Goal: Transaction & Acquisition: Subscribe to service/newsletter

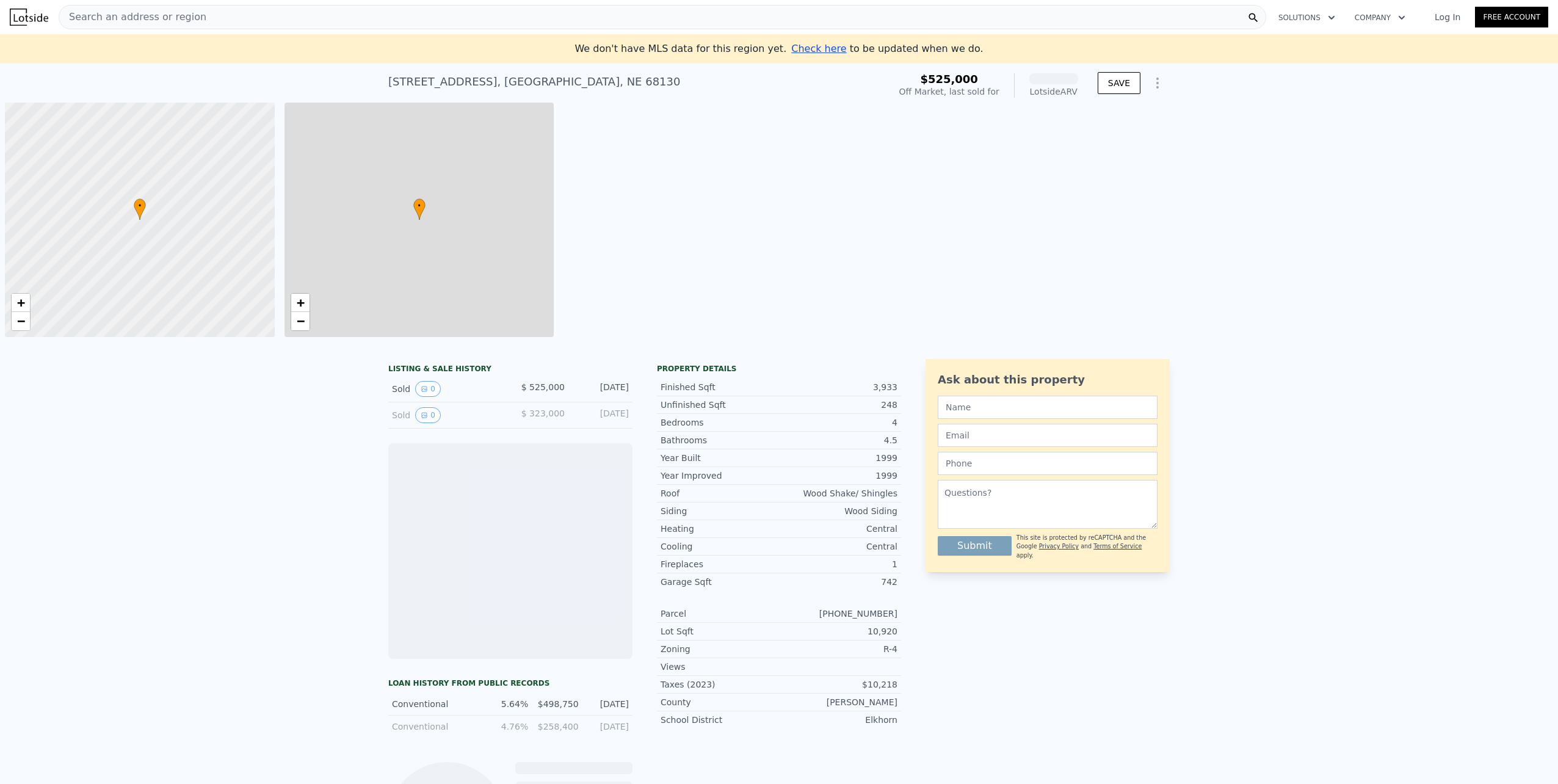
scroll to position [0, 5]
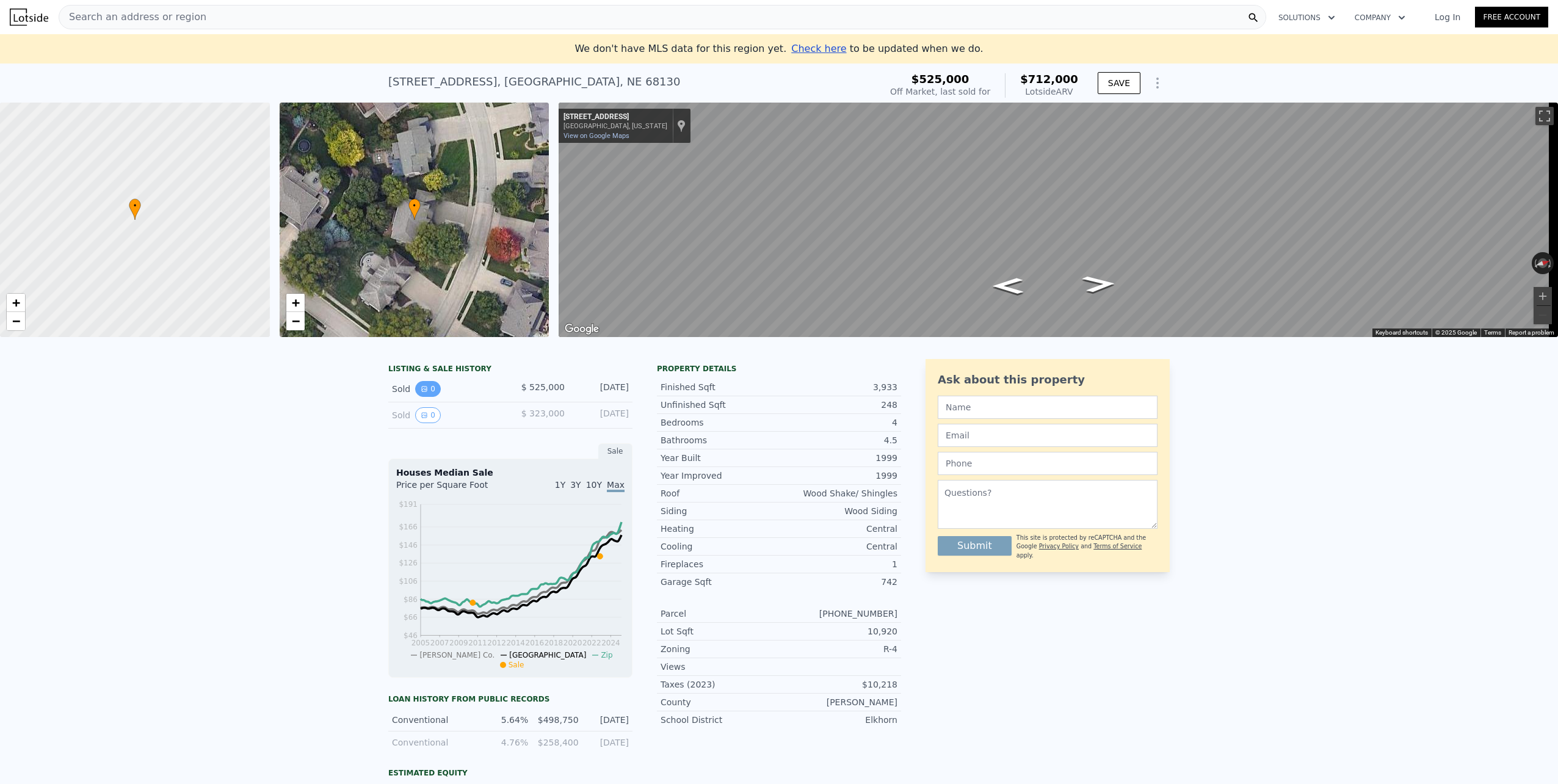
click at [423, 397] on button "0" at bounding box center [428, 388] width 26 height 16
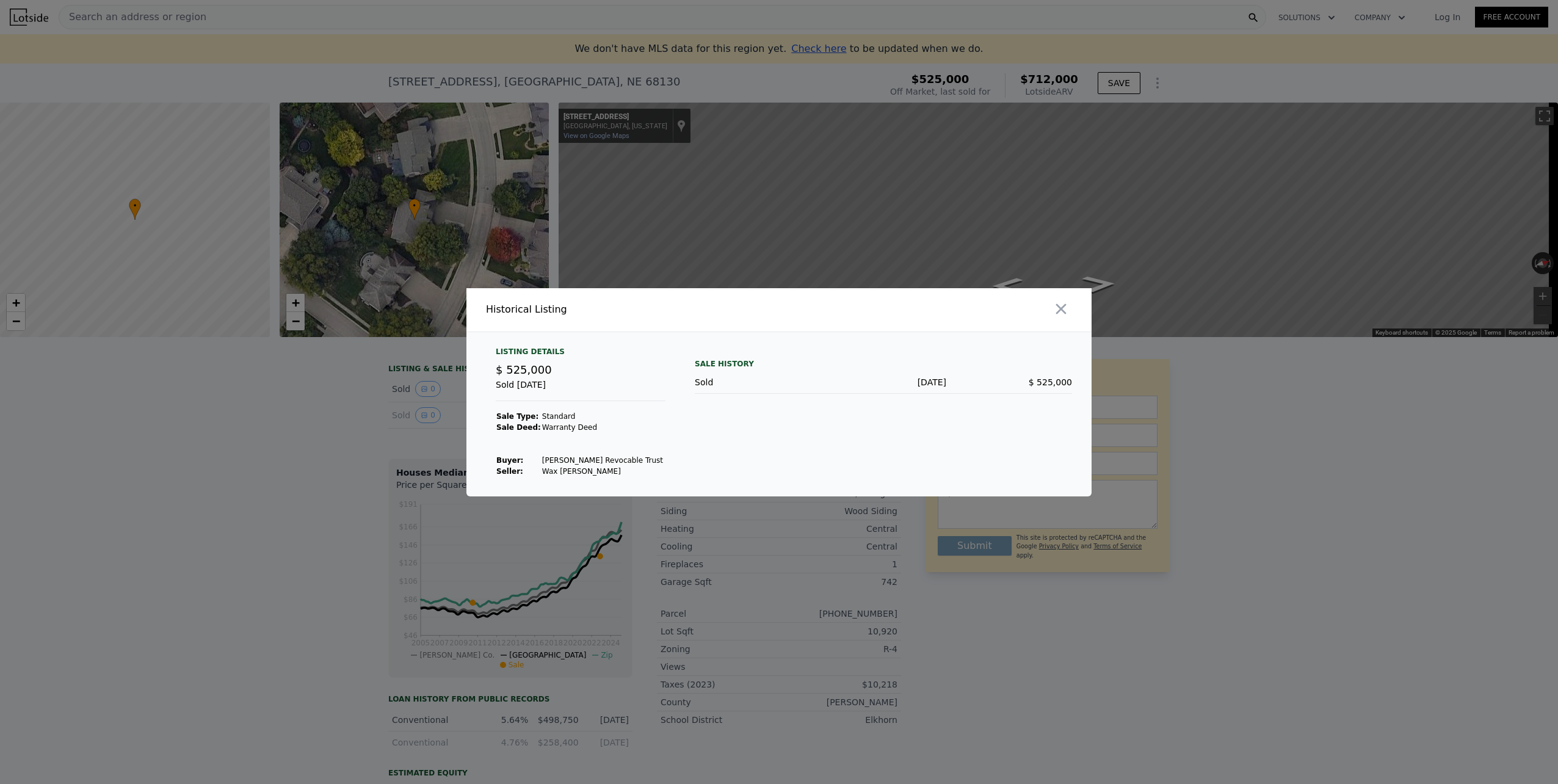
click at [1281, 489] on div at bounding box center [779, 392] width 1558 height 784
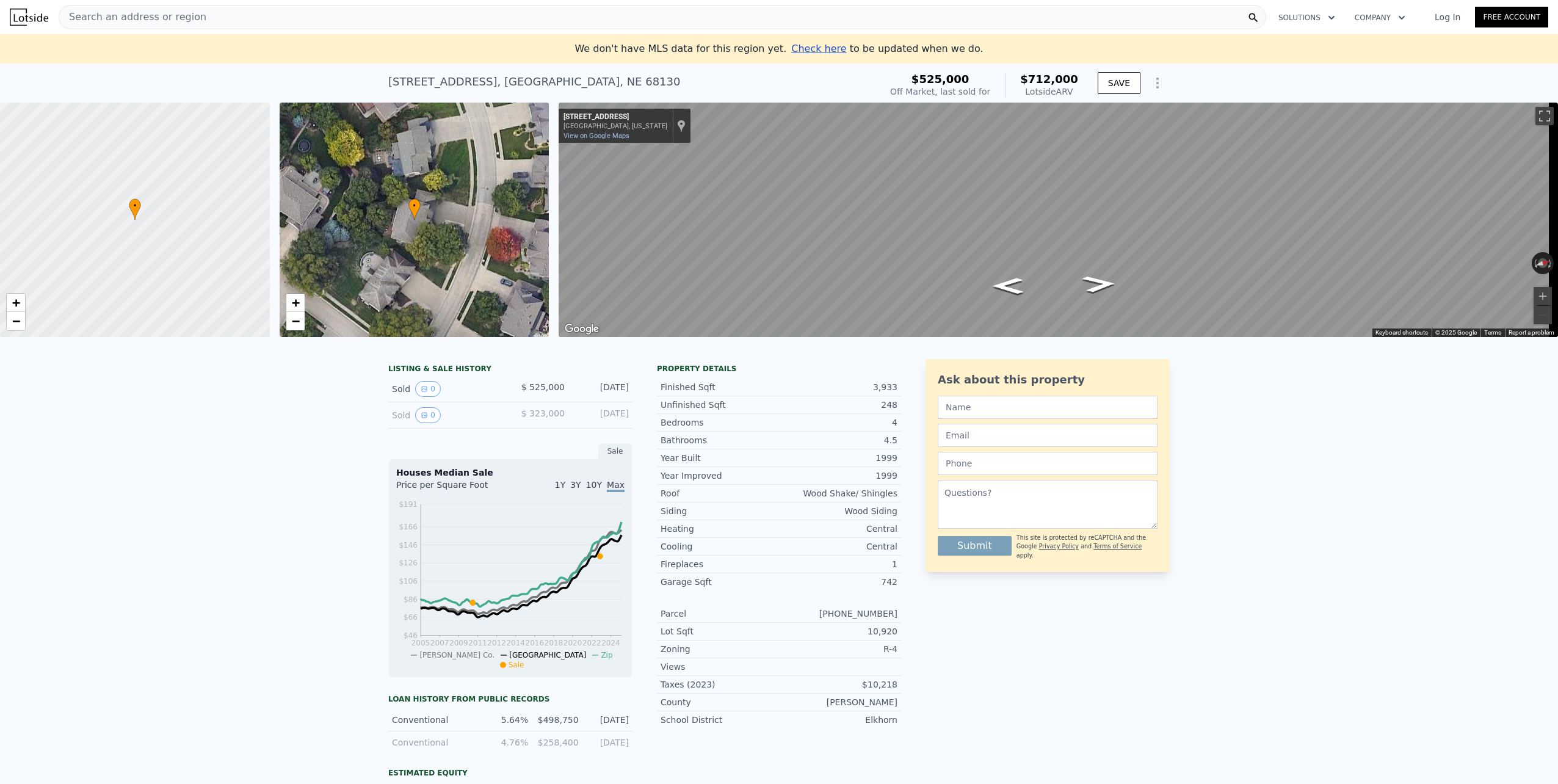
click at [1268, 575] on div "LISTING & SALE HISTORY Sold 0 $ 525,000 May 15, 2023 Sold 0 $ 323,000 Jul 5, 20…" at bounding box center [779, 655] width 1558 height 614
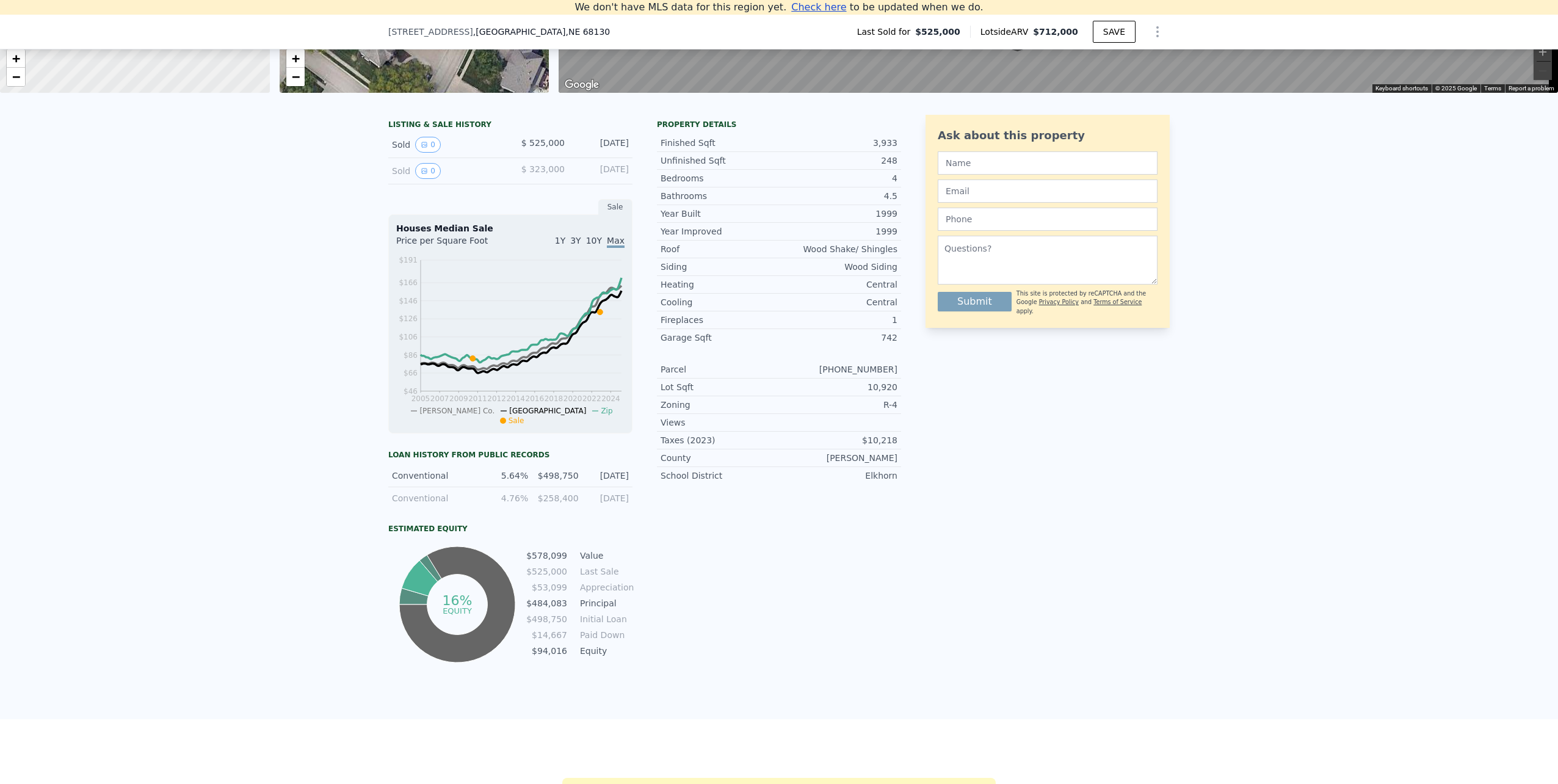
scroll to position [0, 0]
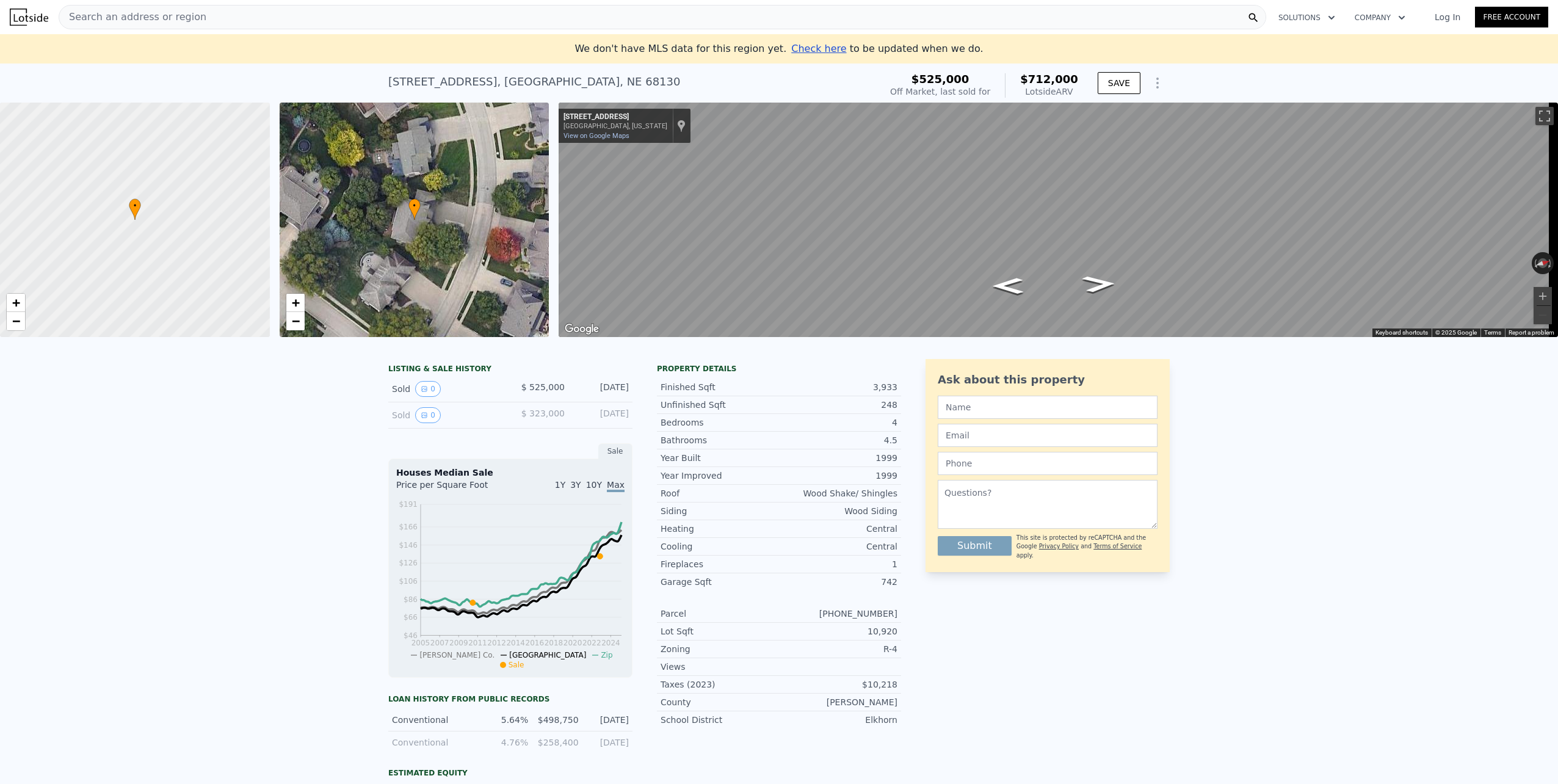
click at [1508, 15] on link "Free Account" at bounding box center [1511, 17] width 73 height 20
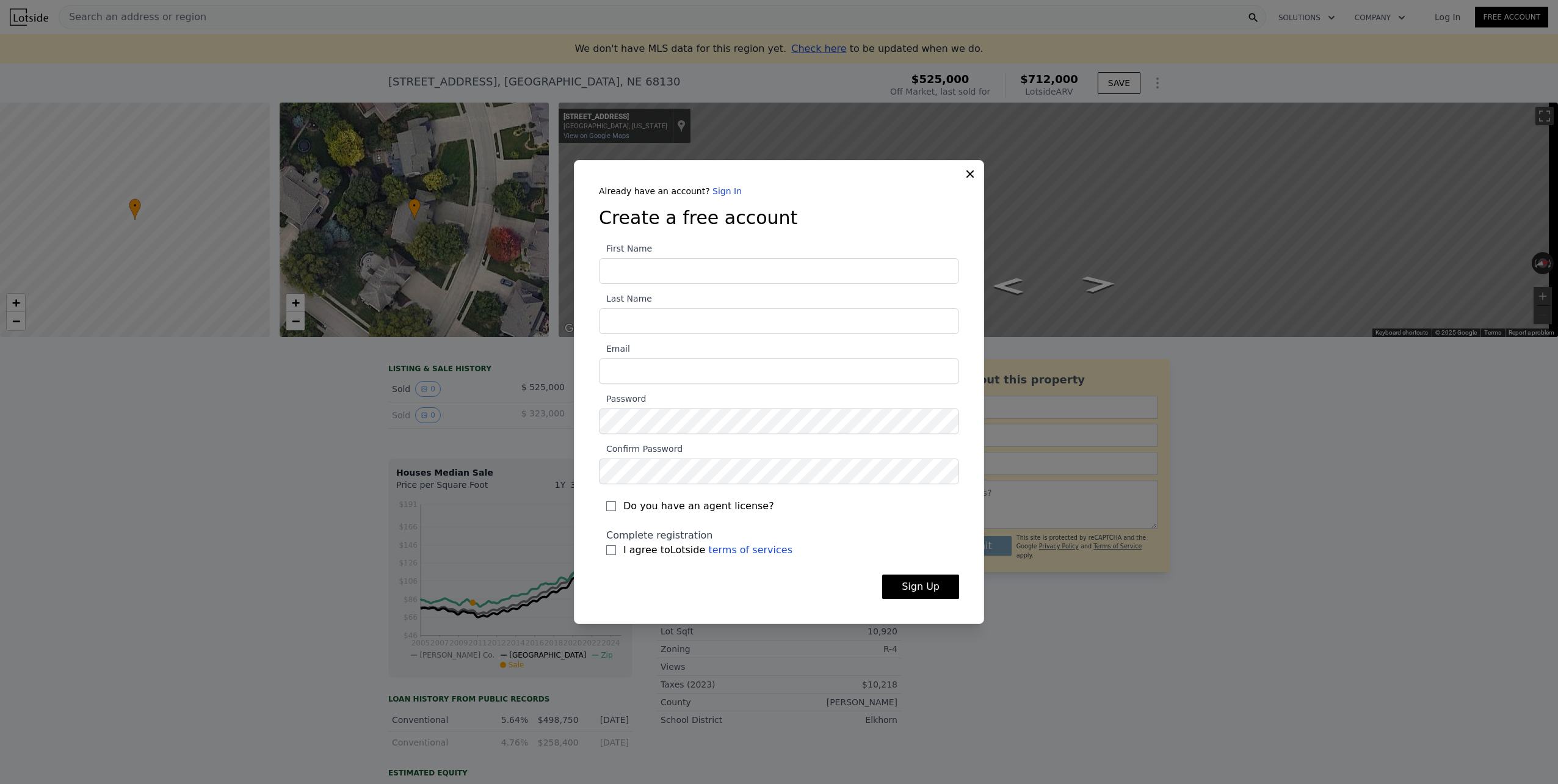
click at [683, 272] on input "First Name" at bounding box center [779, 271] width 360 height 26
type input "Coltt"
type input "Breedlove"
type input "colttbreedlove@gmail.com"
click at [609, 549] on input "I agree to Lotside terms of services" at bounding box center [611, 550] width 10 height 10
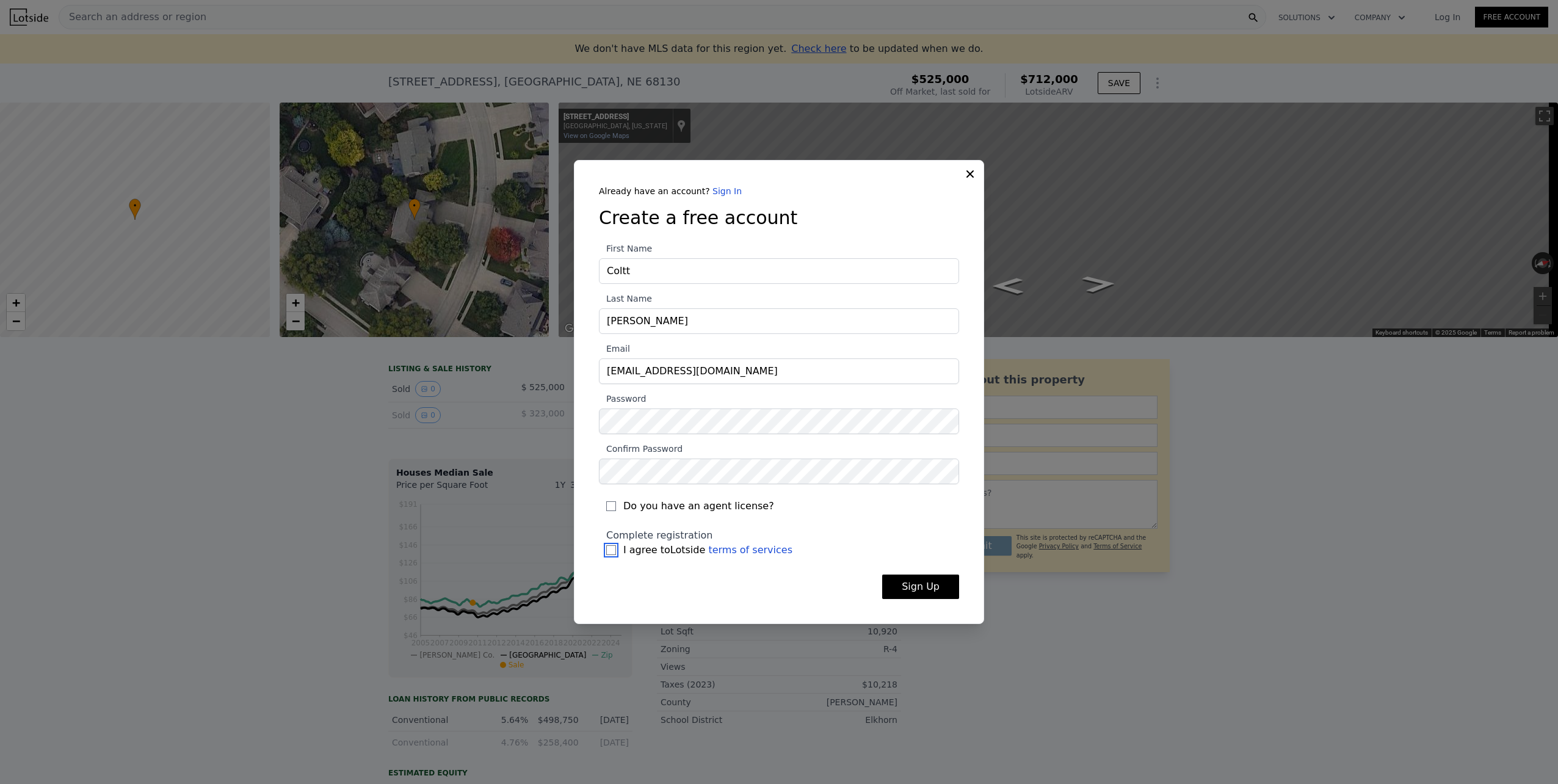
checkbox input "true"
click at [901, 591] on button "Sign Up" at bounding box center [920, 587] width 77 height 24
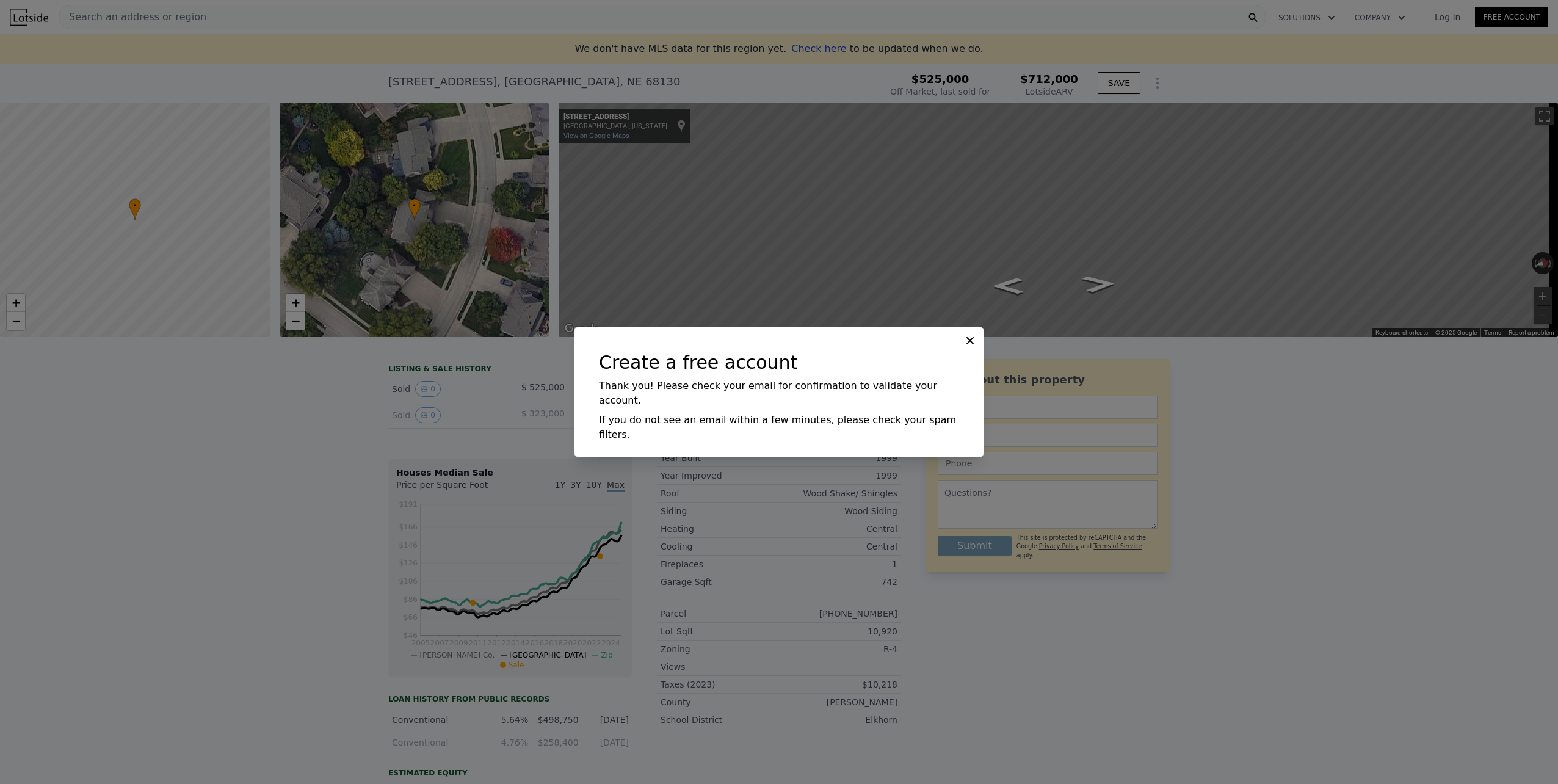
click at [973, 347] on icon at bounding box center [969, 340] width 12 height 12
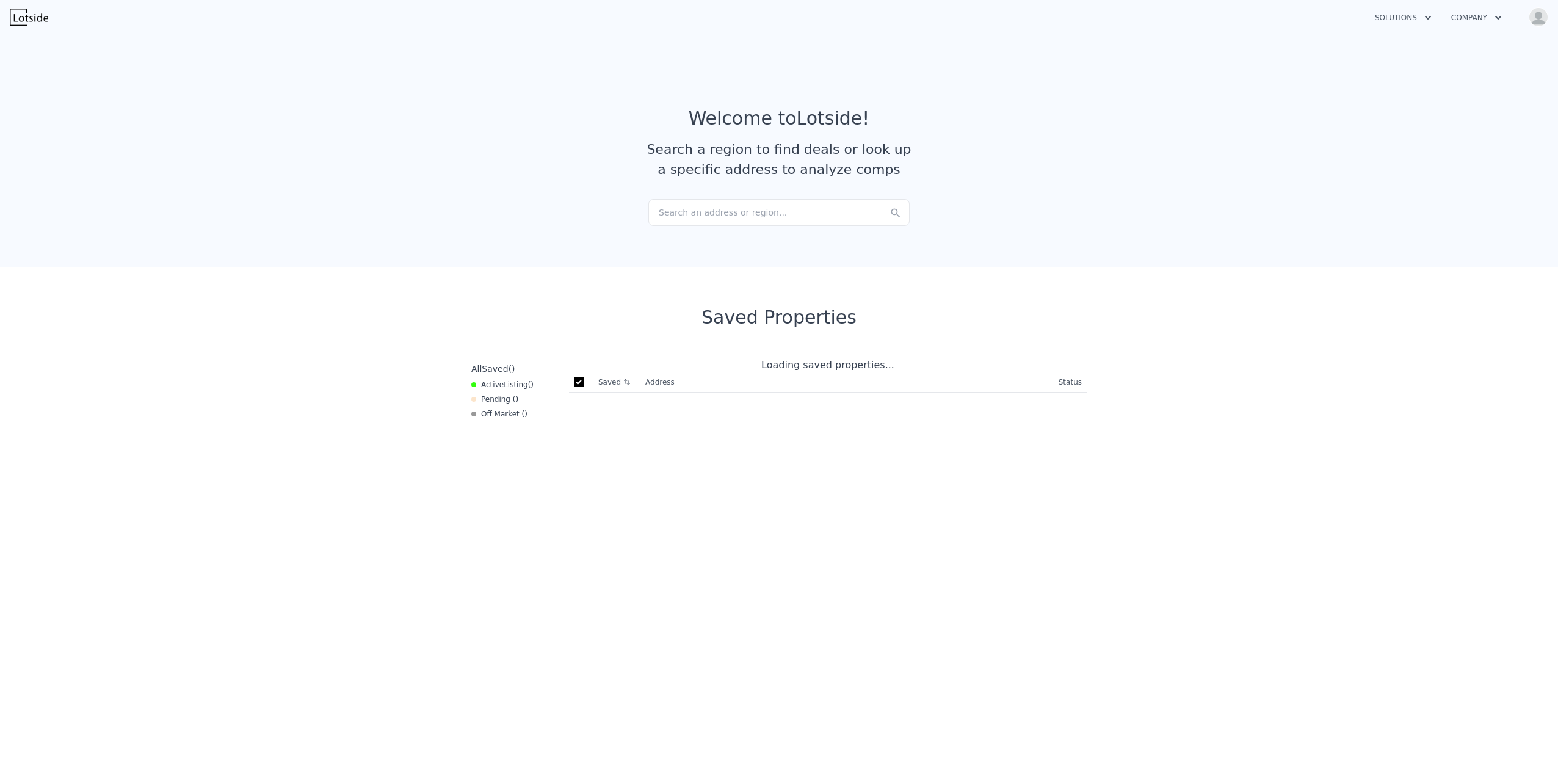
checkbox input "true"
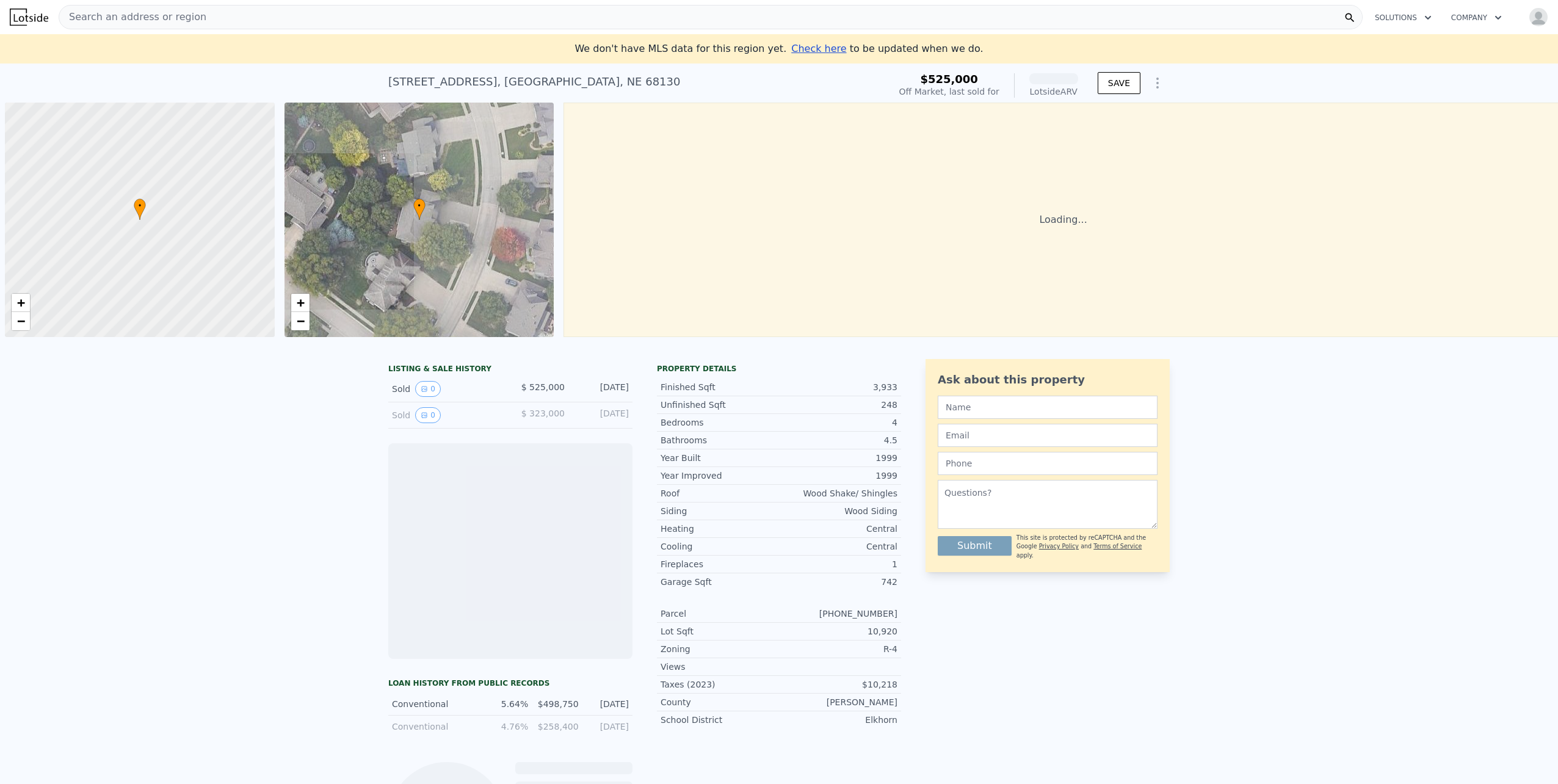
scroll to position [0, 5]
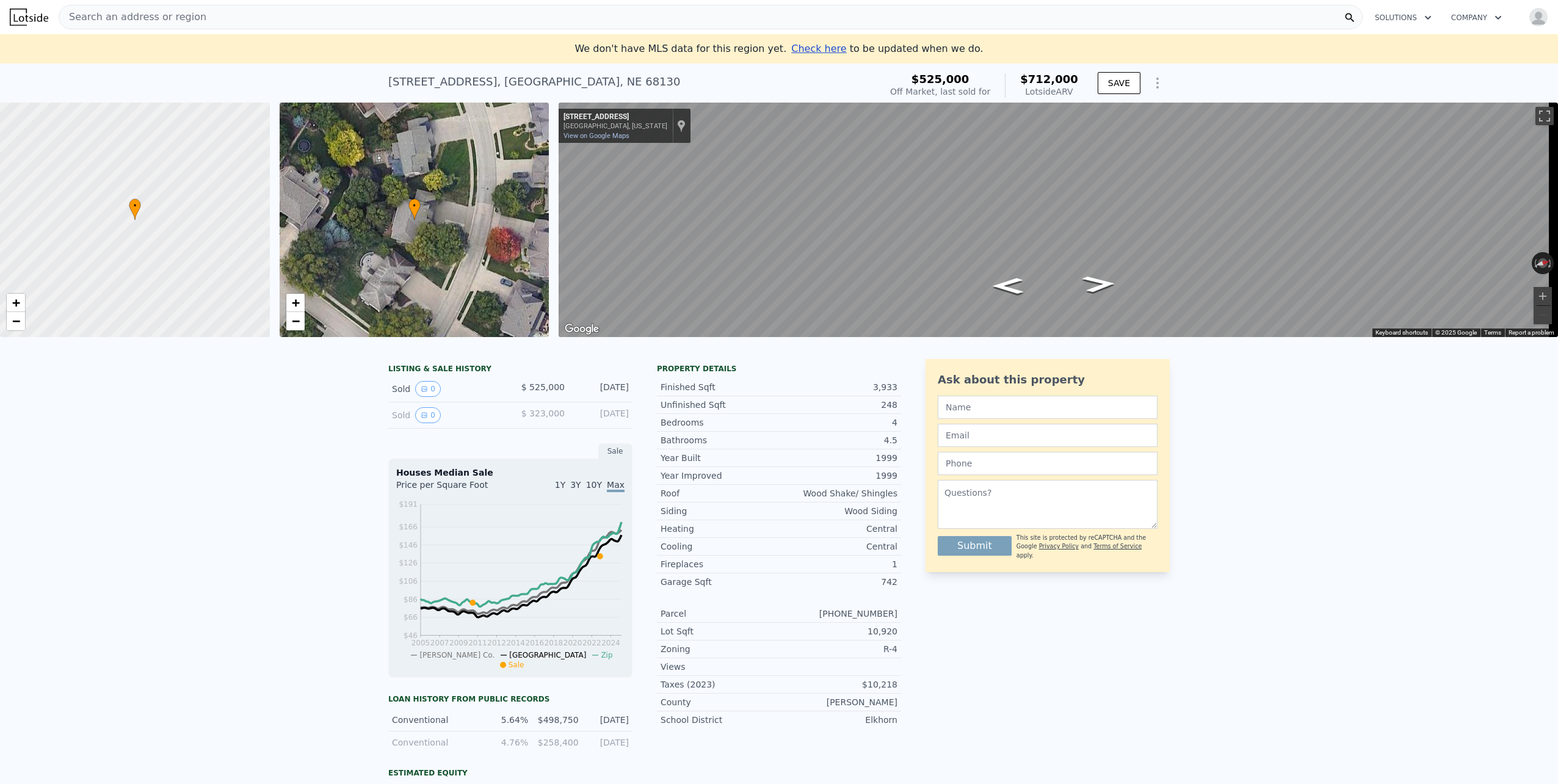
click at [1150, 84] on icon "Show Options" at bounding box center [1157, 83] width 15 height 15
click at [1321, 523] on div "LISTING & SALE HISTORY Sold 0 $ 525,000 [DATE] Sold 0 $ 323,000 [DATE] Sale Hou…" at bounding box center [779, 655] width 1558 height 614
click at [534, 171] on div "• + − • + − ← Move left → Move right ↑ Move up ↓ Move down + Zoom in - Zoom out…" at bounding box center [779, 219] width 1558 height 234
click at [425, 397] on button "0" at bounding box center [428, 388] width 26 height 16
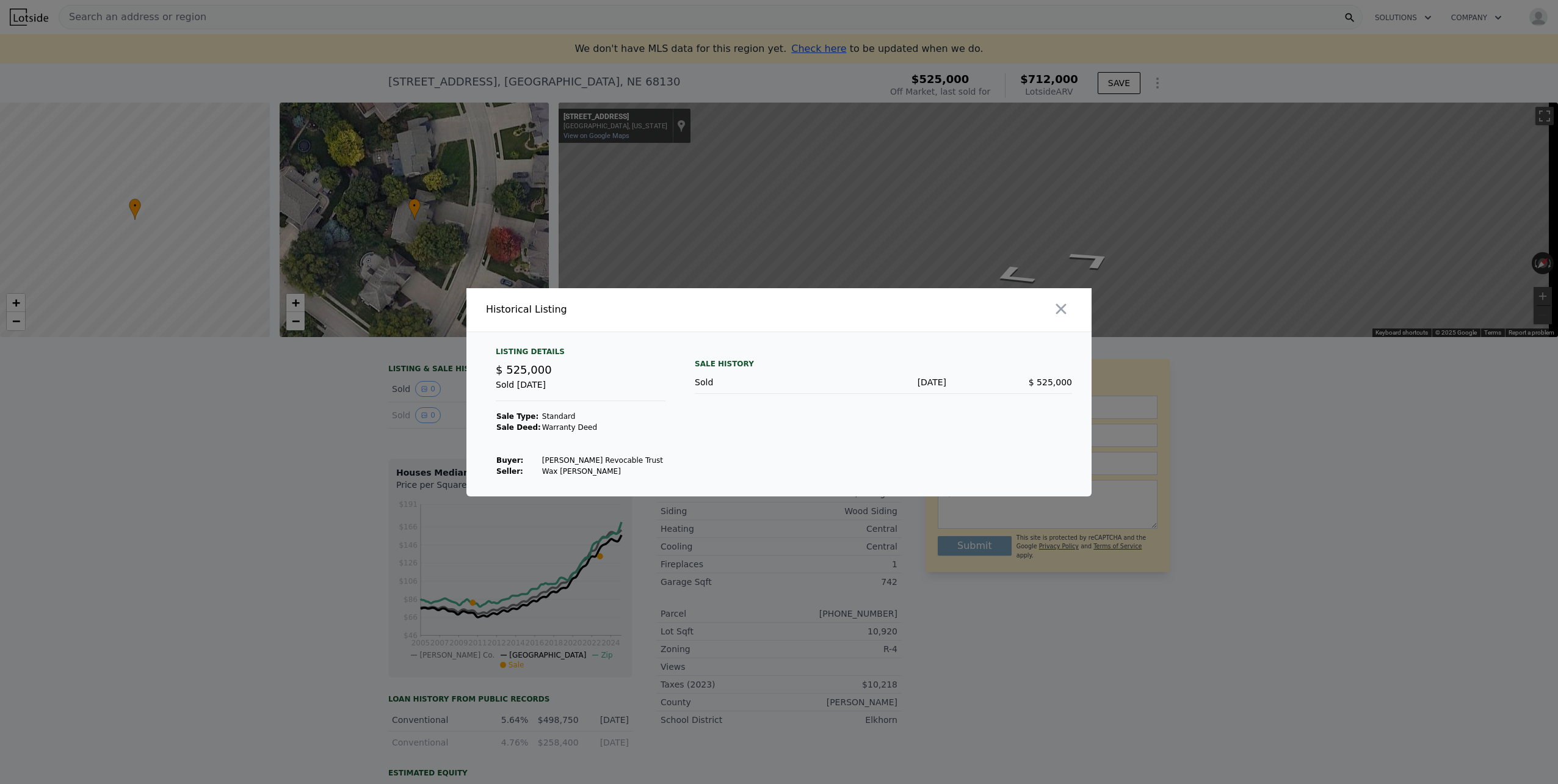
click at [267, 485] on div at bounding box center [779, 392] width 1558 height 784
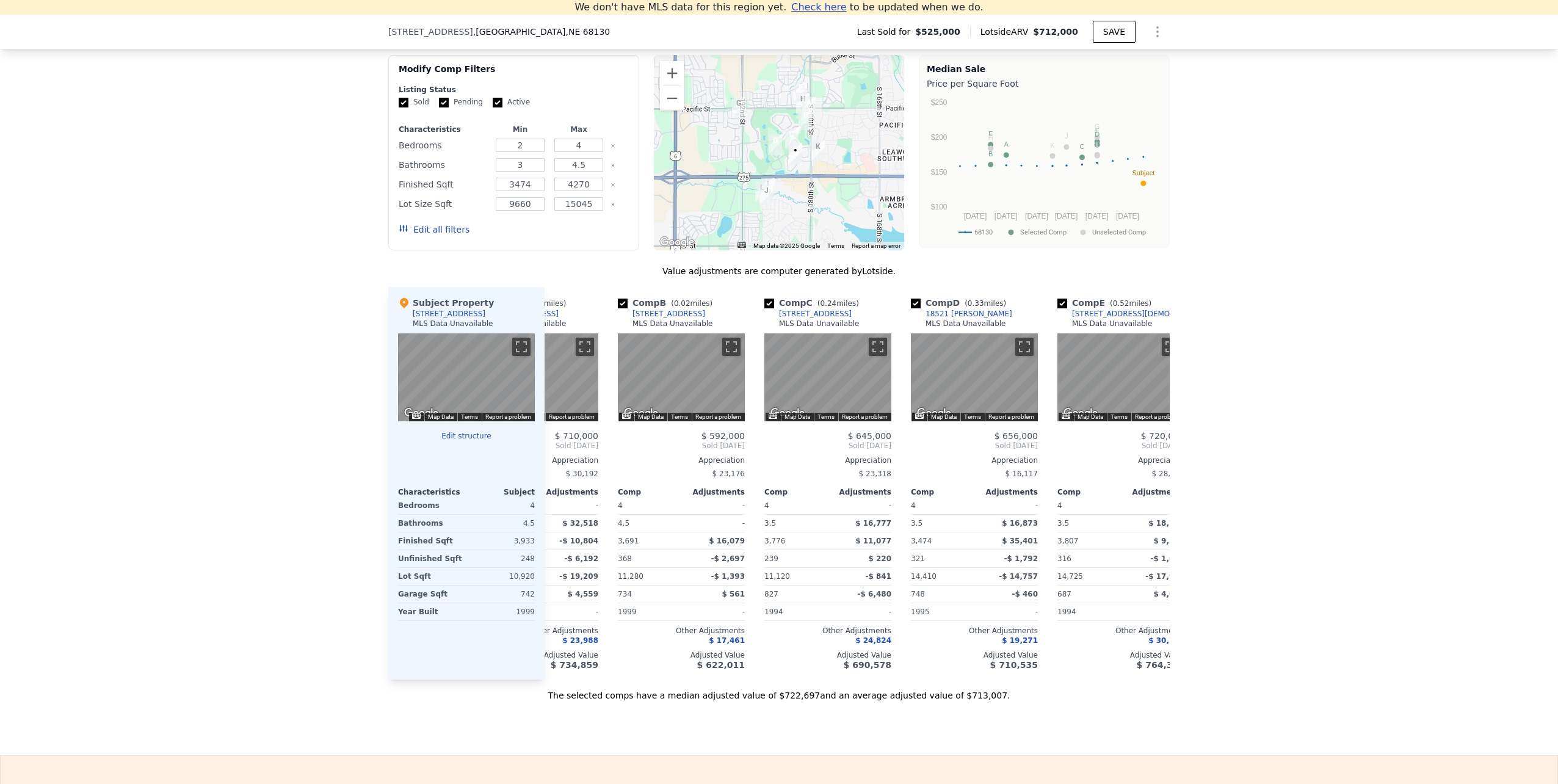
scroll to position [0, 0]
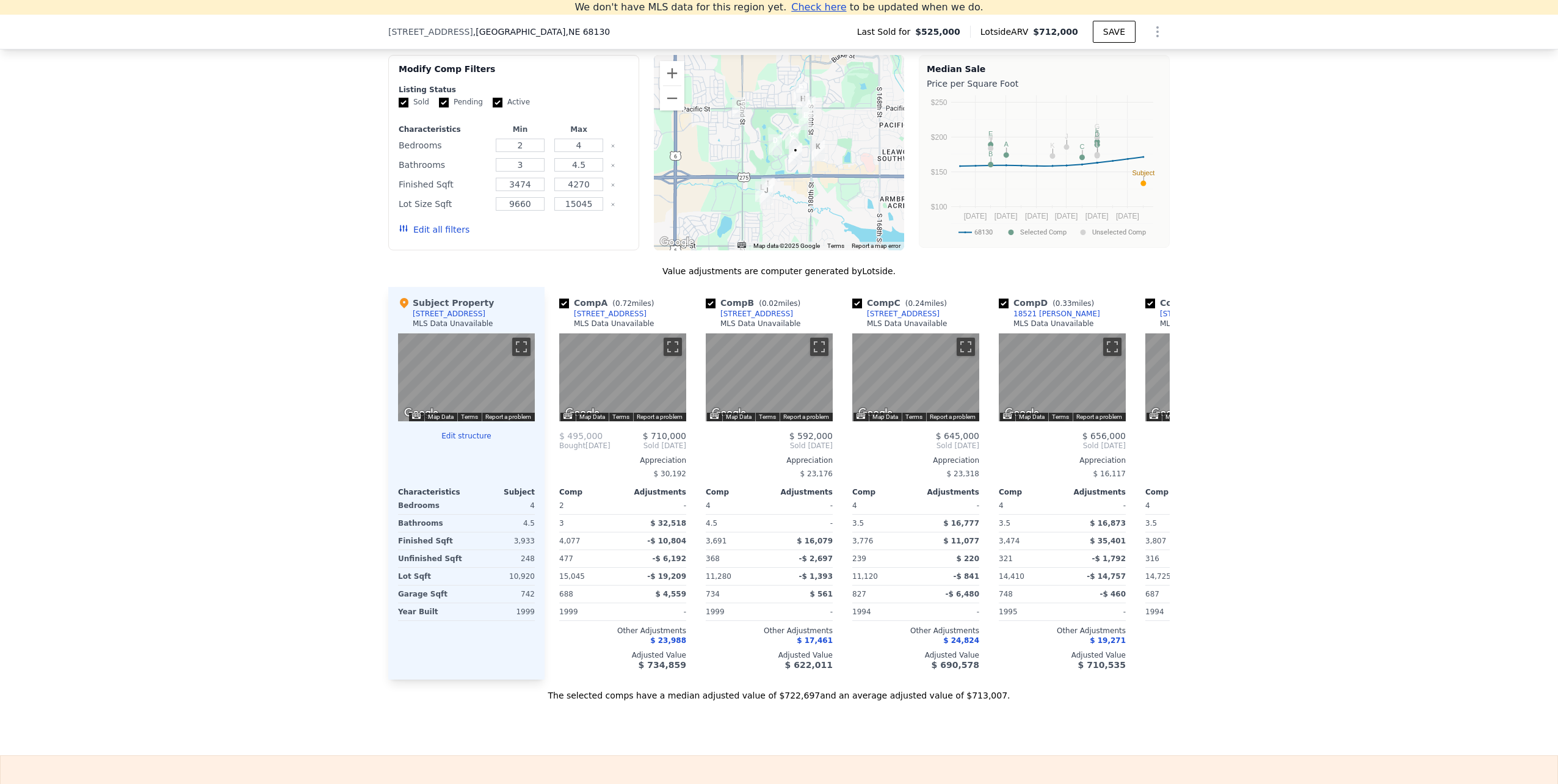
drag, startPoint x: 244, startPoint y: 506, endPoint x: 243, endPoint y: 513, distance: 7.1
click at [243, 512] on div "We found 12 sales that match your search Filters Map Prices Modify Comp Filters…" at bounding box center [779, 357] width 1558 height 688
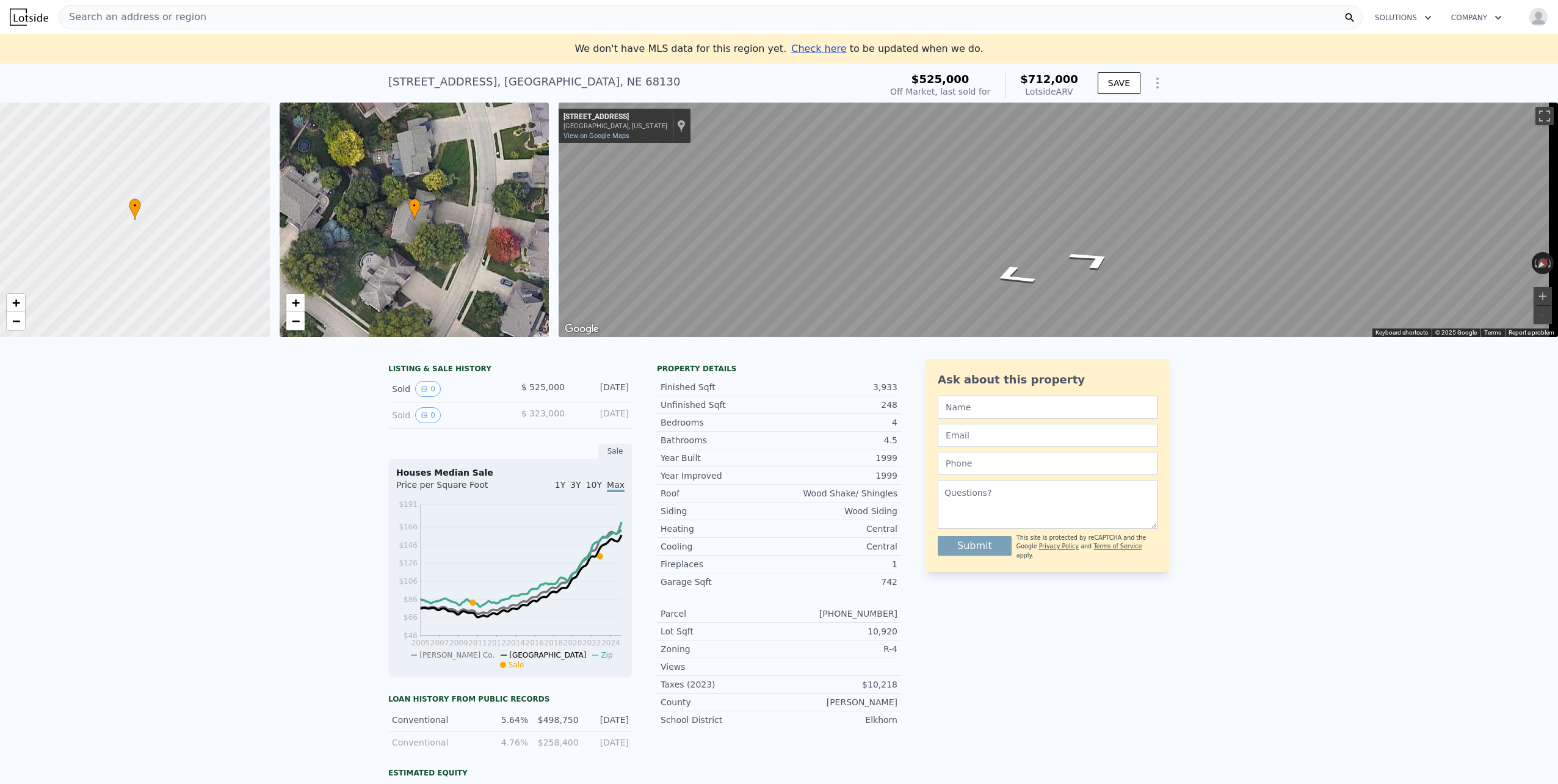
click at [31, 13] on img at bounding box center [30, 17] width 39 height 17
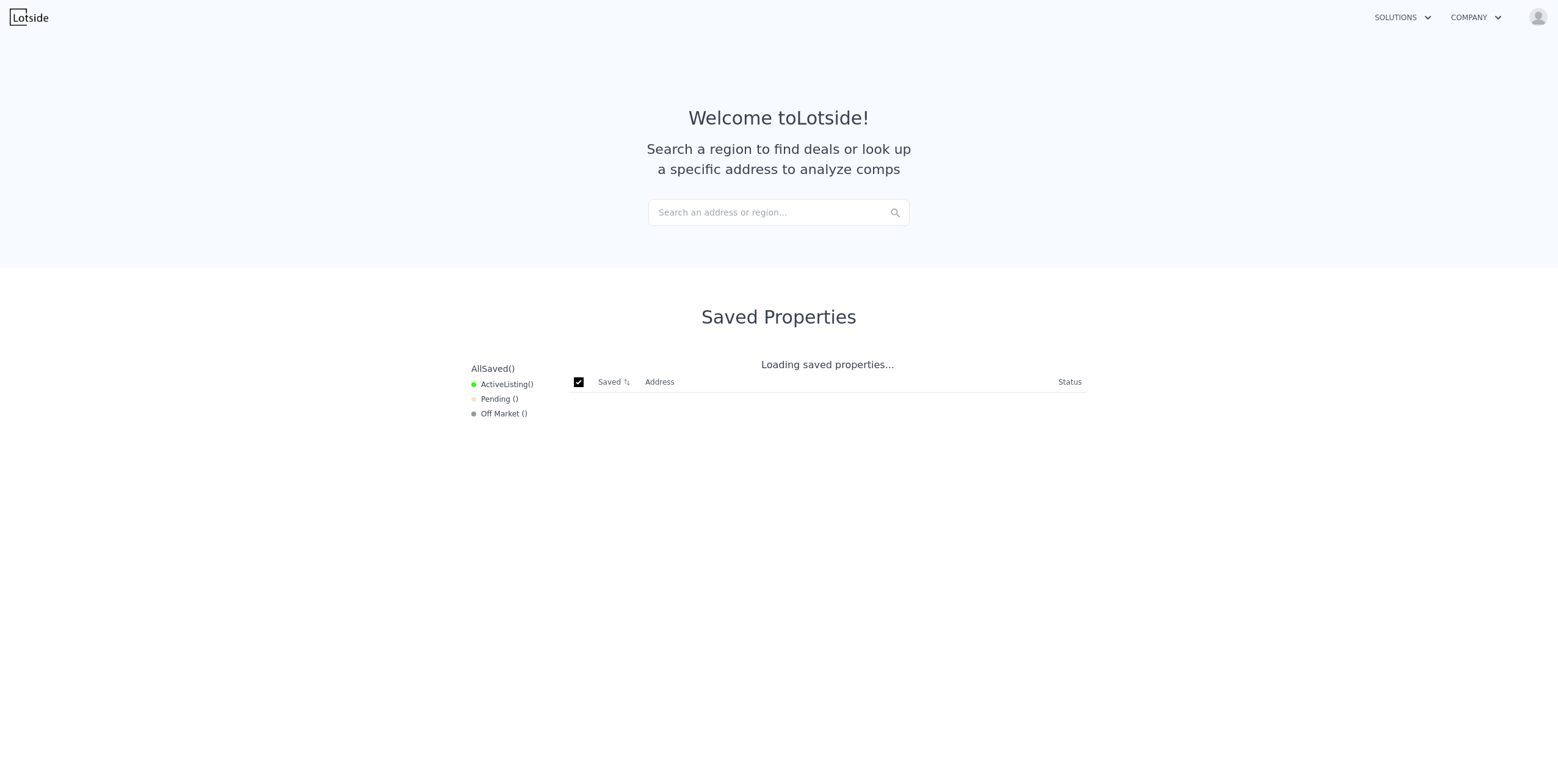
checkbox input "true"
